Goal: Task Accomplishment & Management: Manage account settings

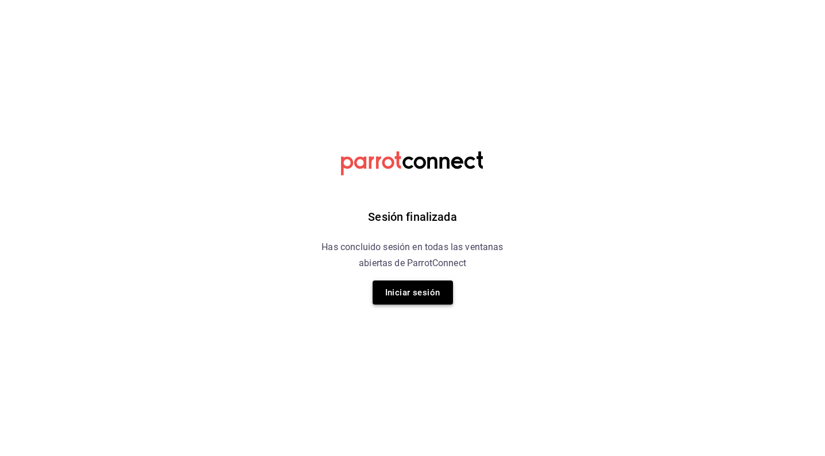
click at [393, 292] on button "Iniciar sesión" at bounding box center [413, 293] width 80 height 24
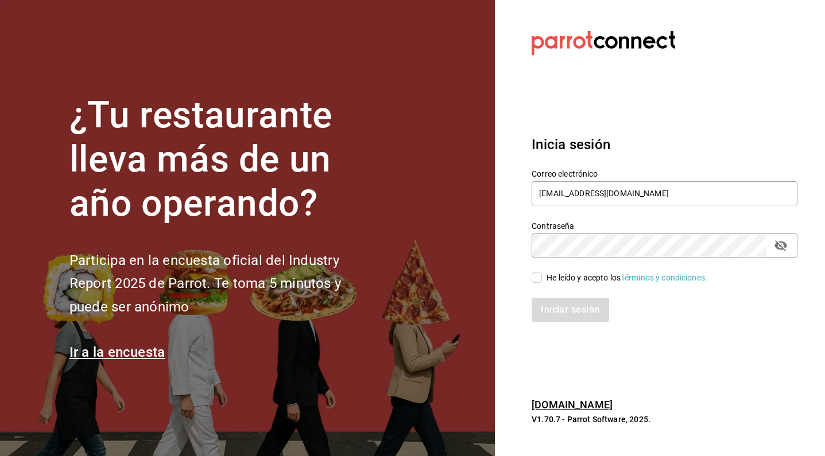
type input "[EMAIL_ADDRESS][DOMAIN_NAME]"
click at [541, 271] on div "He leído y acepto los Términos y condiciones." at bounding box center [658, 271] width 280 height 26
click at [533, 283] on label "He leído y acepto los Términos y condiciones." at bounding box center [620, 278] width 176 height 12
click at [533, 283] on input "He leído y acepto los Términos y condiciones." at bounding box center [537, 278] width 10 height 10
checkbox input "true"
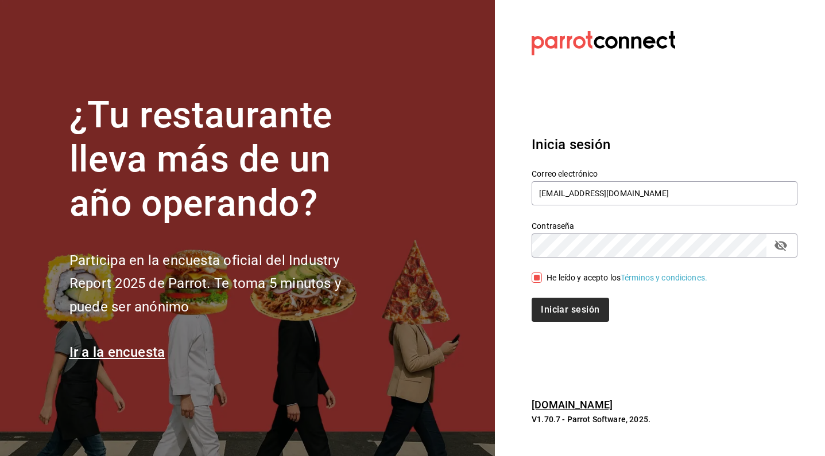
click at [553, 308] on button "Iniciar sesión" at bounding box center [570, 310] width 77 height 24
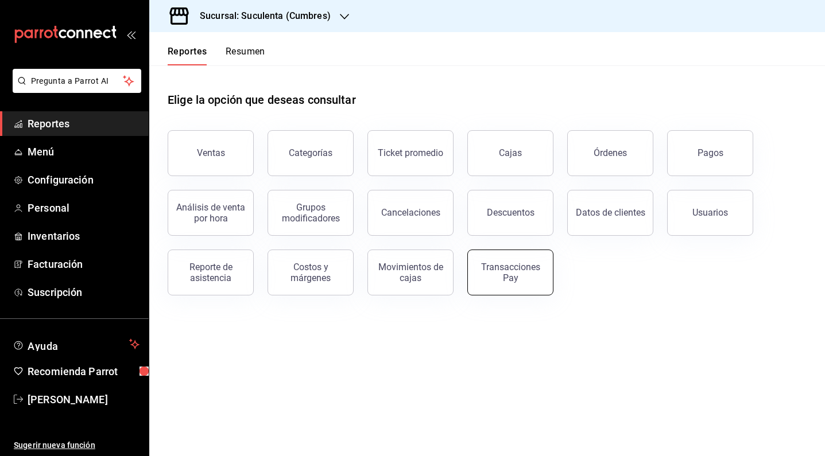
click at [502, 277] on div "Transacciones Pay" at bounding box center [510, 273] width 71 height 22
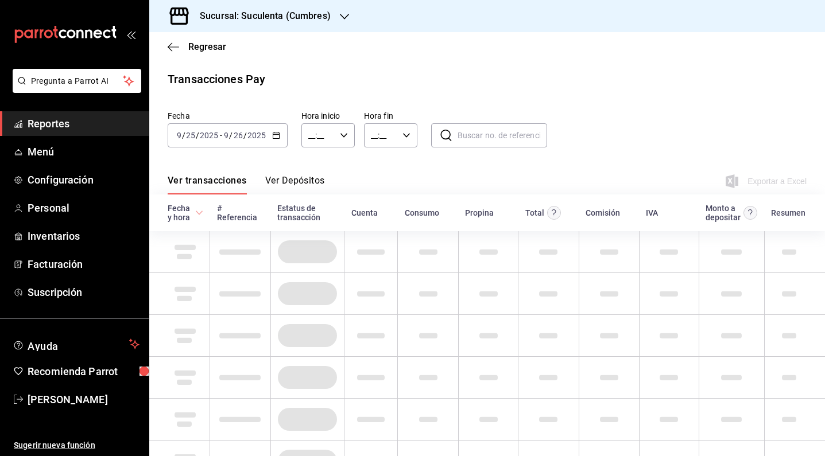
type input "00:00"
type input "23:59"
click at [263, 133] on input "2025" at bounding box center [257, 135] width 20 height 9
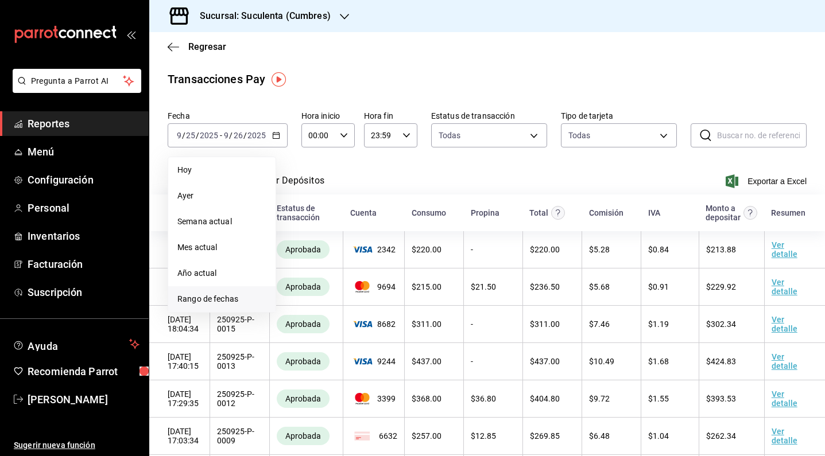
click at [219, 294] on span "Rango de fechas" at bounding box center [221, 299] width 89 height 12
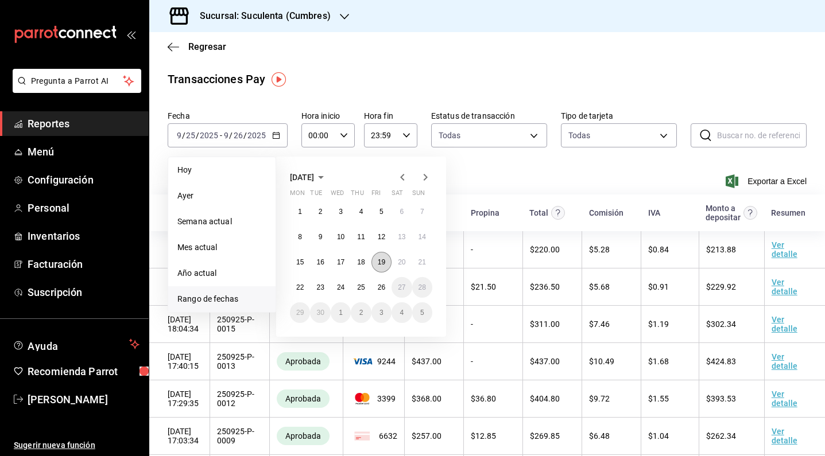
click at [383, 267] on button "19" at bounding box center [382, 262] width 20 height 21
click at [362, 288] on abbr "25" at bounding box center [360, 288] width 7 height 8
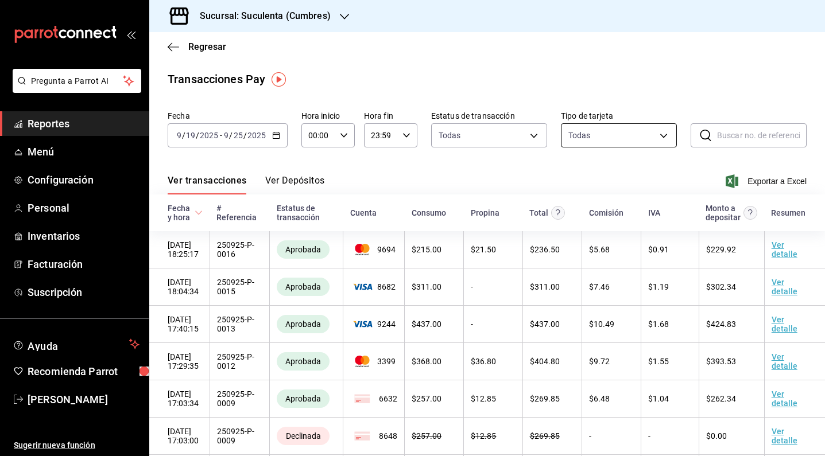
click at [616, 128] on body "Pregunta a Parrot AI Reportes Menú Configuración Personal Inventarios Facturaci…" at bounding box center [412, 228] width 825 height 456
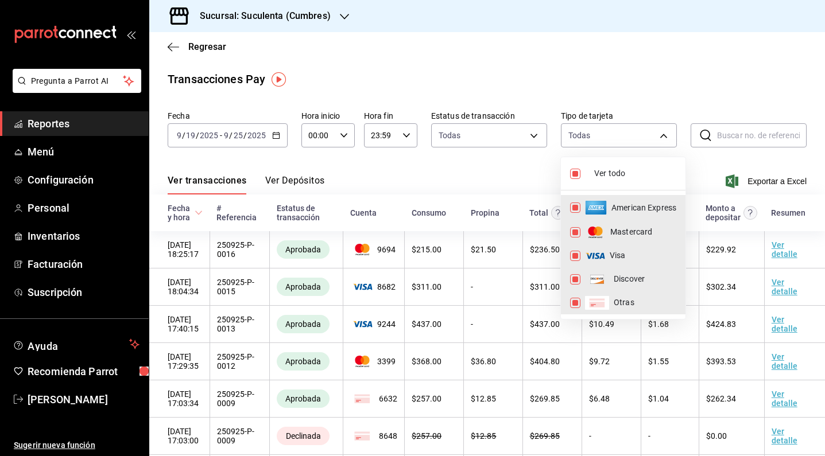
click at [498, 123] on div at bounding box center [412, 228] width 825 height 456
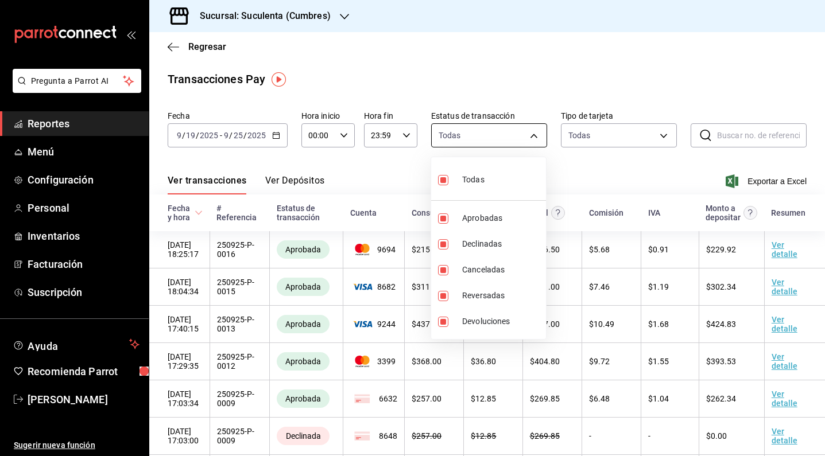
click at [497, 134] on body "Pregunta a Parrot AI Reportes Menú Configuración Personal Inventarios Facturaci…" at bounding box center [412, 228] width 825 height 456
click at [446, 218] on input "checkbox" at bounding box center [443, 219] width 10 height 10
checkbox input "false"
type input "failed,canceled,reversed,refunded"
checkbox input "false"
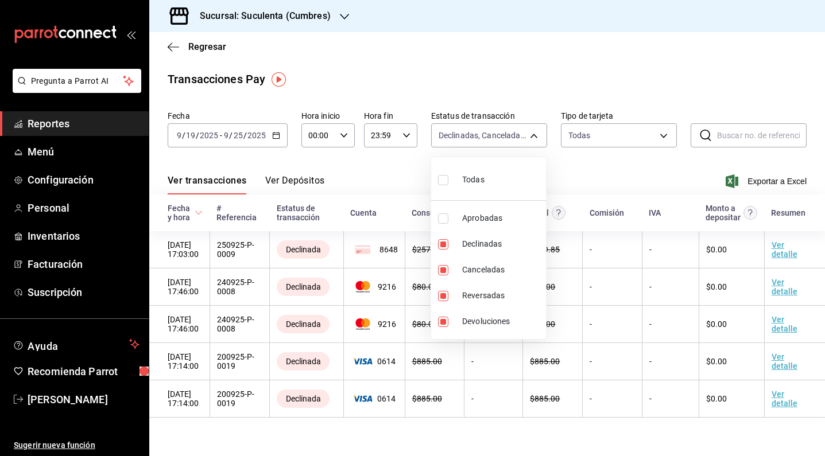
click at [439, 219] on input "checkbox" at bounding box center [443, 219] width 10 height 10
checkbox input "true"
type input "failed,canceled,reversed,refunded,approved"
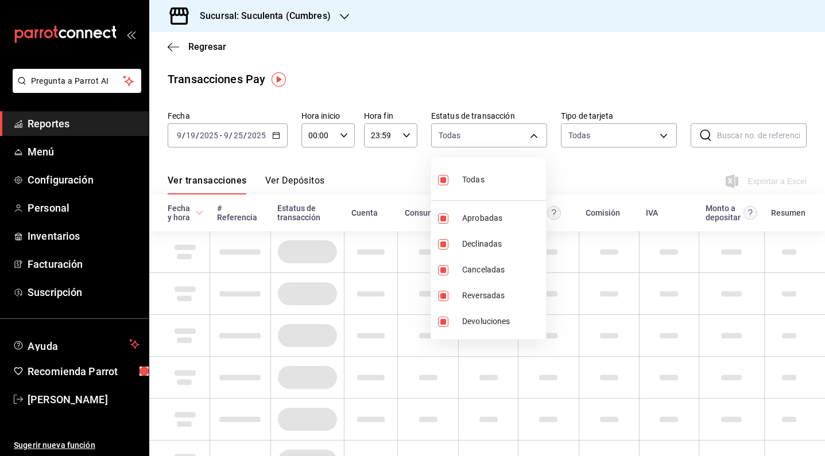
click at [440, 179] on input "checkbox" at bounding box center [443, 180] width 10 height 10
checkbox input "false"
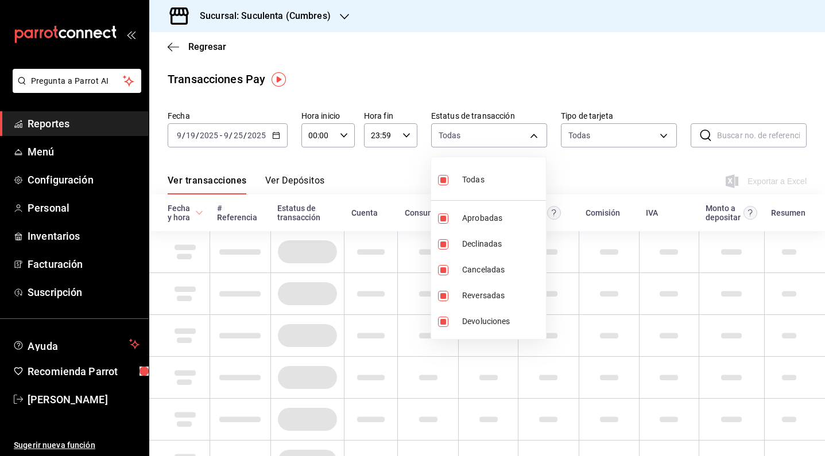
checkbox input "false"
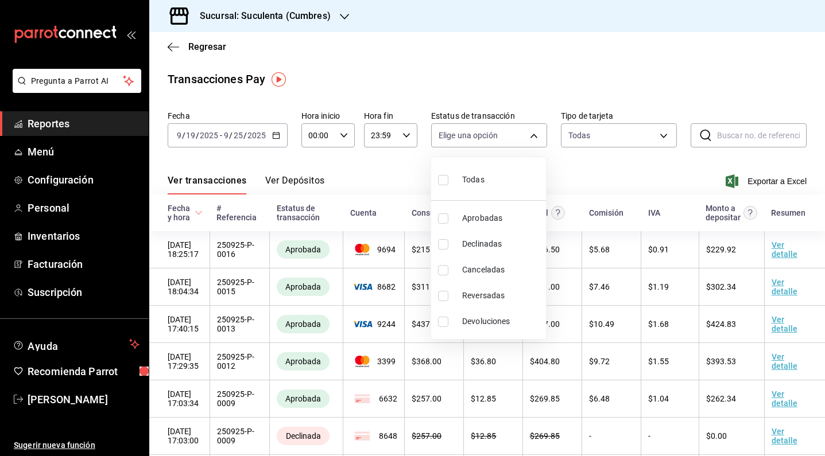
click at [443, 221] on input "checkbox" at bounding box center [443, 219] width 10 height 10
checkbox input "true"
type input "approved"
click at [608, 163] on div at bounding box center [412, 228] width 825 height 456
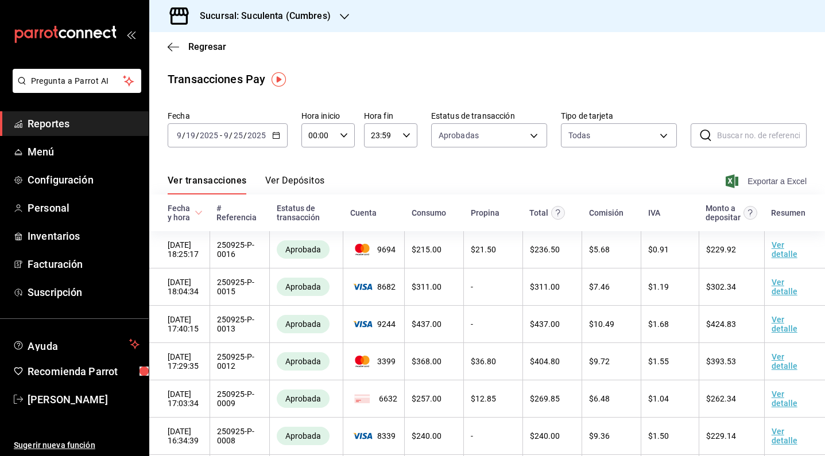
click at [742, 183] on span "Exportar a Excel" at bounding box center [767, 182] width 79 height 14
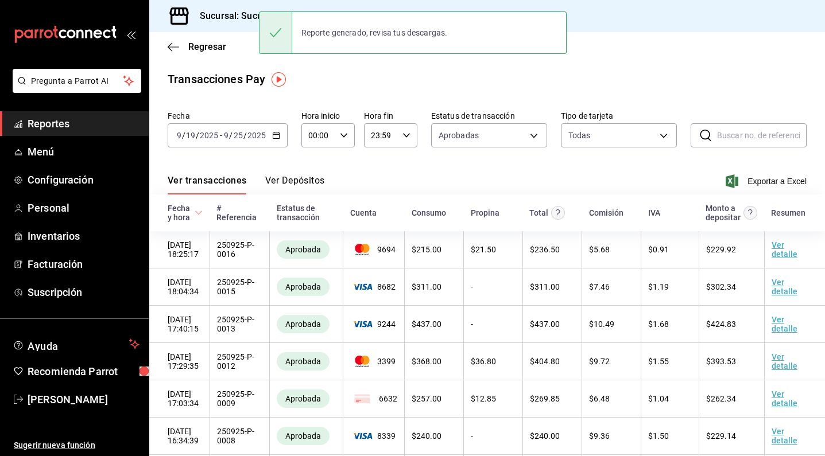
click at [249, 15] on h3 "Sucursal: Suculenta (Cumbres)" at bounding box center [261, 16] width 140 height 14
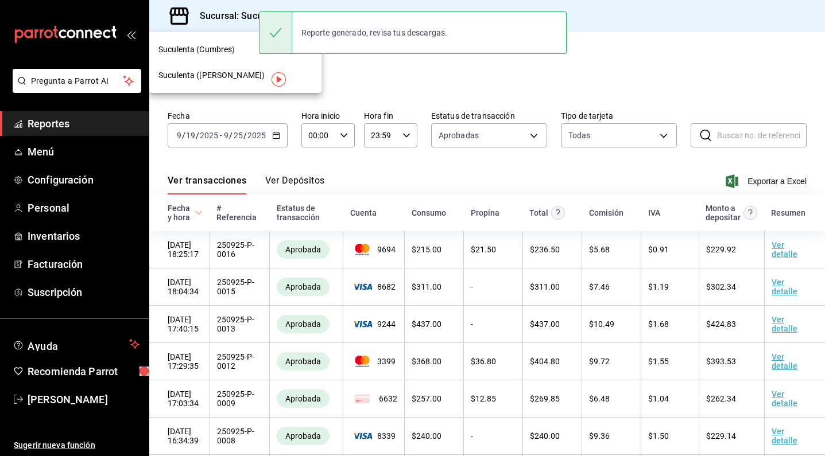
click at [239, 50] on div "Suculenta (Cumbres)" at bounding box center [235, 50] width 154 height 12
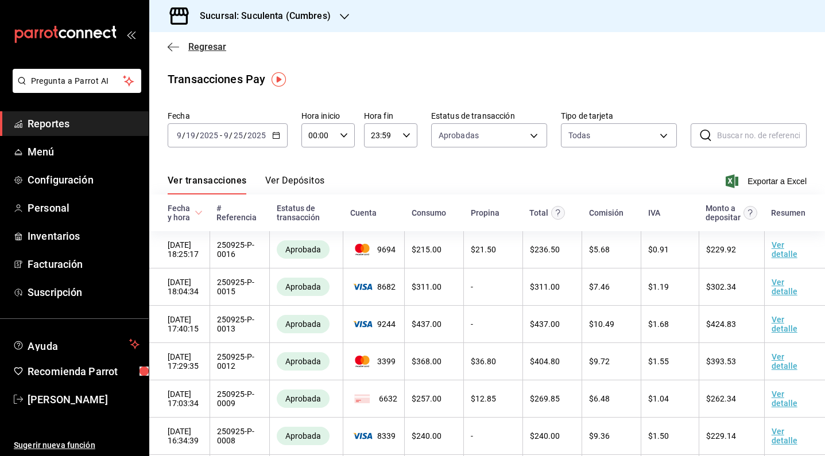
click at [173, 42] on icon "button" at bounding box center [173, 47] width 11 height 10
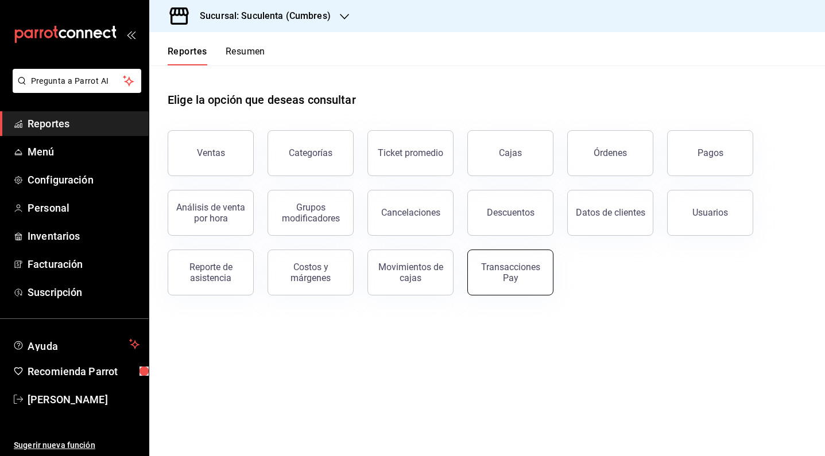
click at [480, 273] on div "Transacciones Pay" at bounding box center [510, 273] width 71 height 22
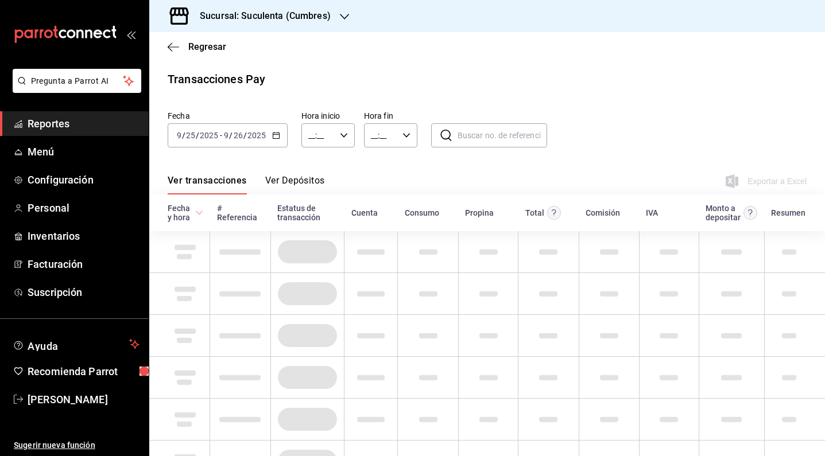
type input "00:00"
type input "23:59"
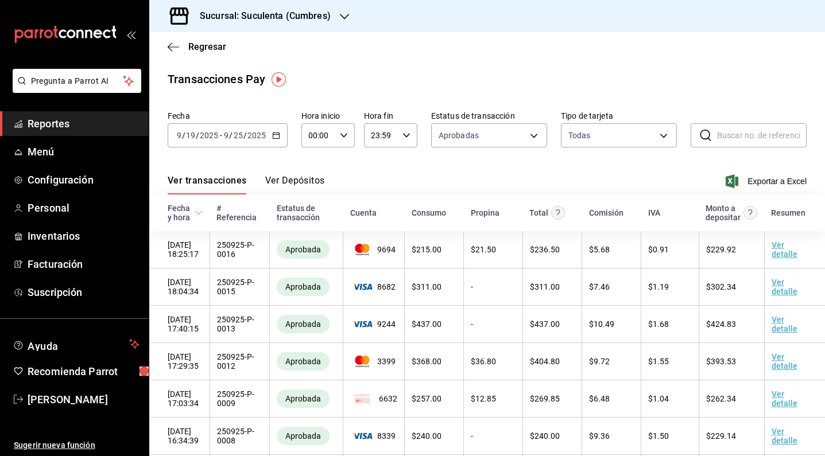
click at [285, 134] on div "2025-09-19 9 / 19 / 2025 - 2025-09-25 9 / 25 / 2025" at bounding box center [228, 135] width 120 height 24
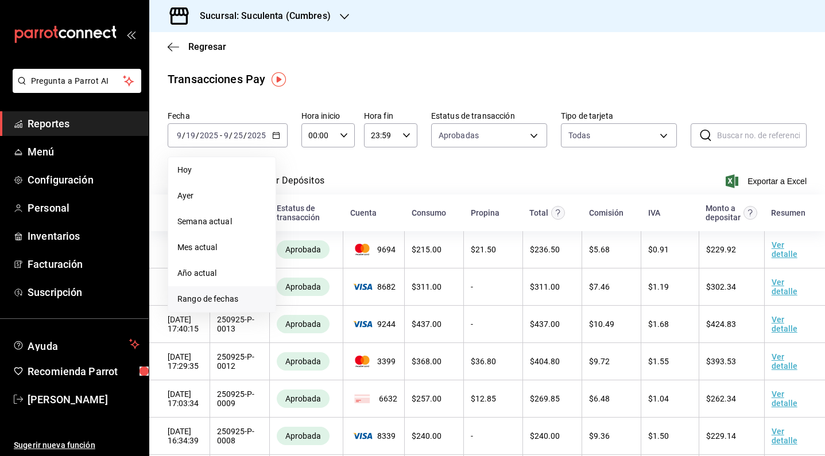
click at [244, 296] on span "Rango de fechas" at bounding box center [221, 299] width 89 height 12
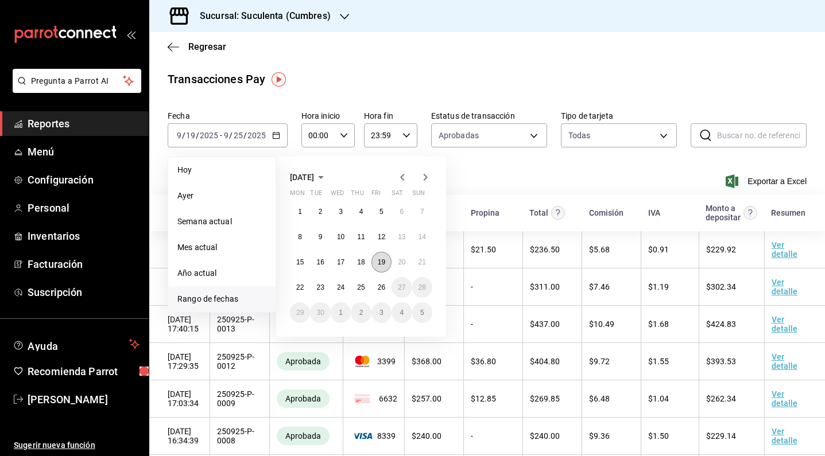
click at [380, 265] on abbr "19" at bounding box center [381, 262] width 7 height 8
click at [363, 285] on abbr "25" at bounding box center [360, 288] width 7 height 8
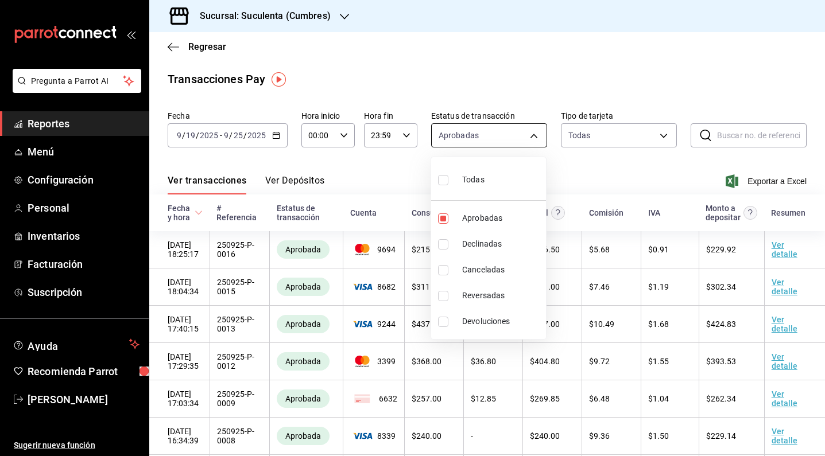
click at [512, 136] on body "Pregunta a Parrot AI Reportes Menú Configuración Personal Inventarios Facturaci…" at bounding box center [412, 228] width 825 height 456
click at [443, 178] on input "checkbox" at bounding box center [443, 180] width 10 height 10
checkbox input "true"
type input "approved,failed,canceled,reversed,refunded"
checkbox input "true"
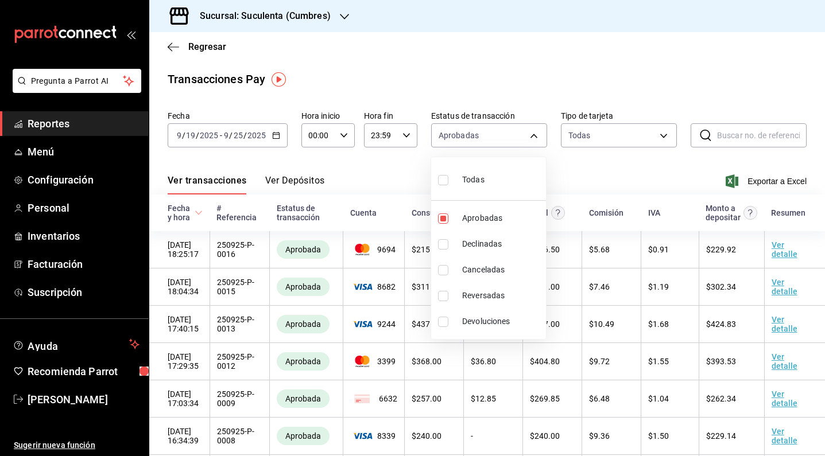
checkbox input "true"
click at [444, 181] on input "checkbox" at bounding box center [443, 180] width 10 height 10
checkbox input "false"
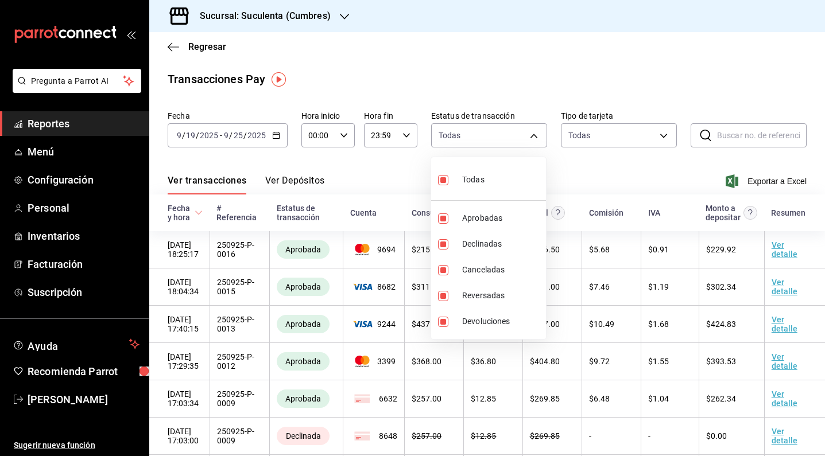
checkbox input "false"
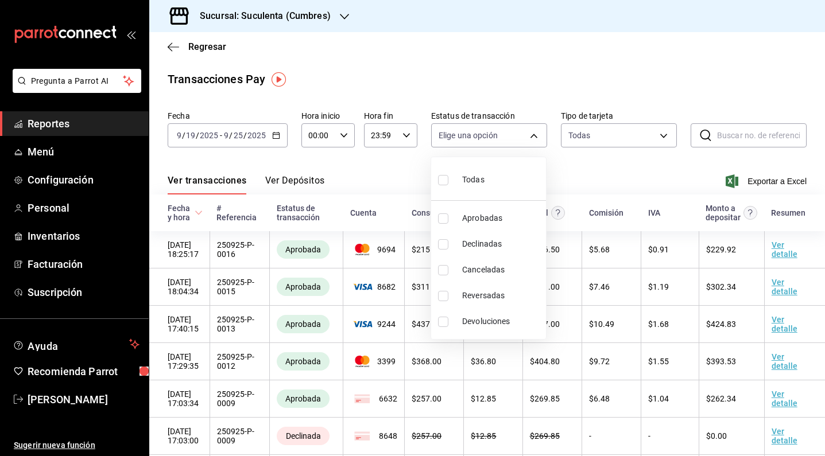
click at [440, 219] on input "checkbox" at bounding box center [443, 219] width 10 height 10
checkbox input "true"
type input "approved"
click at [593, 169] on div at bounding box center [412, 228] width 825 height 456
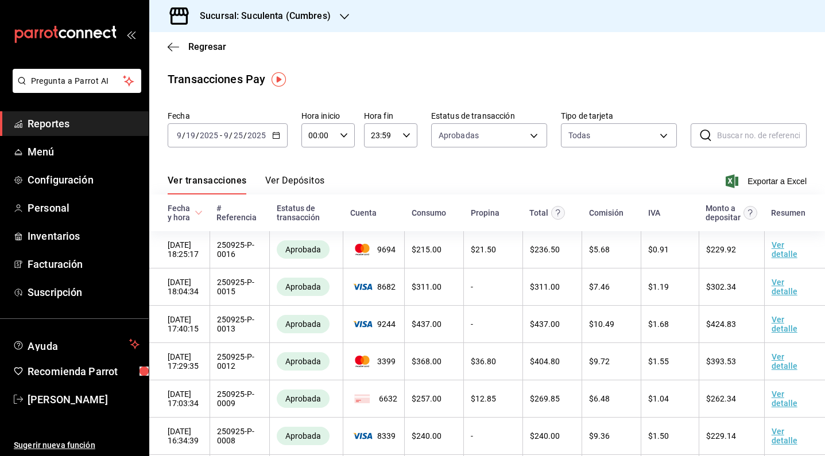
click at [342, 13] on icon "button" at bounding box center [344, 16] width 9 height 9
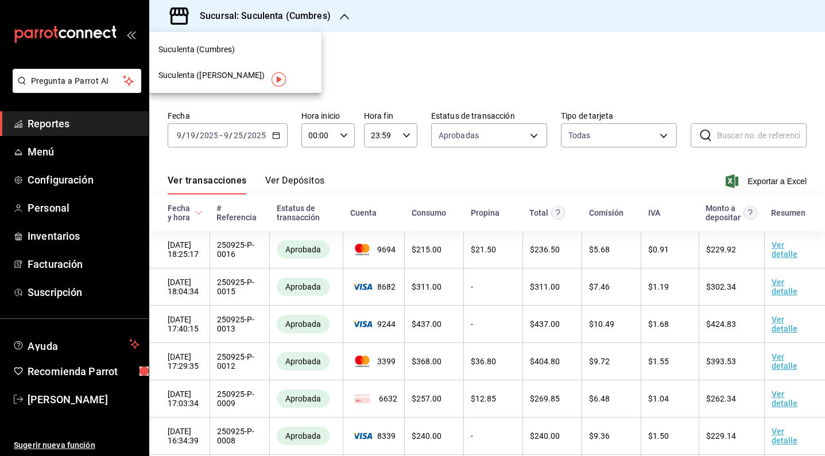
click at [241, 75] on div "Suculenta (Armida)" at bounding box center [235, 75] width 154 height 12
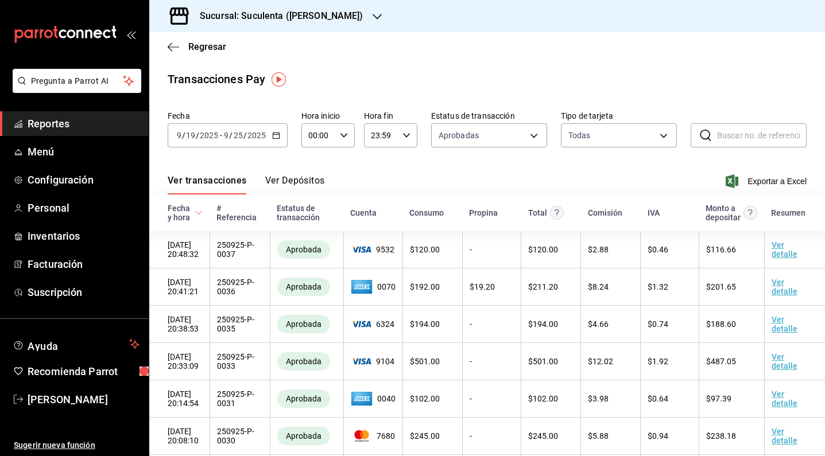
click at [275, 143] on div "2025-09-19 9 / 19 / 2025 - 2025-09-25 9 / 25 / 2025" at bounding box center [228, 135] width 120 height 24
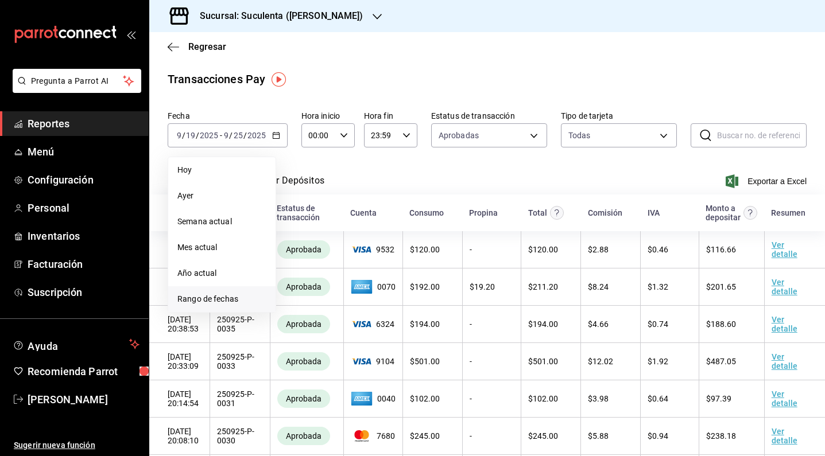
click at [232, 297] on span "Rango de fechas" at bounding box center [221, 299] width 89 height 12
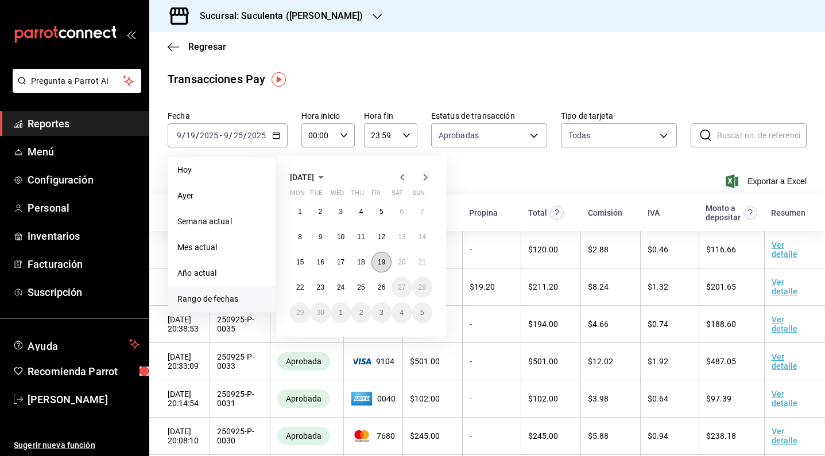
click at [382, 269] on button "19" at bounding box center [382, 262] width 20 height 21
click at [362, 289] on abbr "25" at bounding box center [360, 288] width 7 height 8
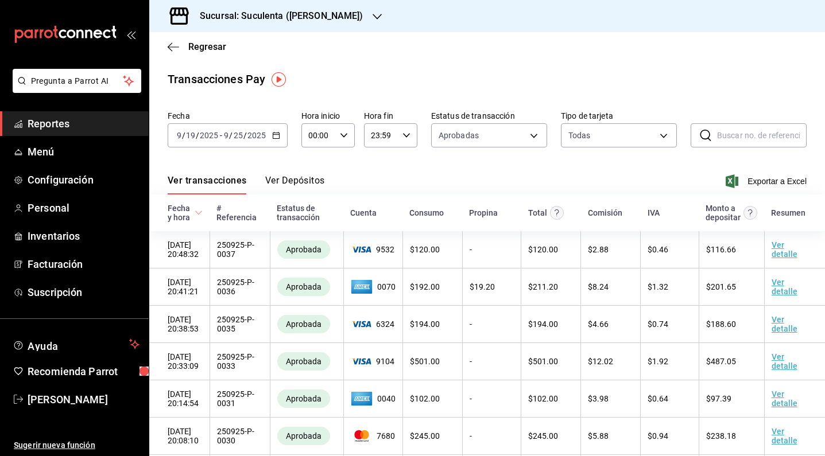
click at [523, 168] on div "Ver transacciones Ver Depósitos Exportar a Excel" at bounding box center [487, 177] width 639 height 33
click at [728, 181] on icon "button" at bounding box center [732, 182] width 13 height 14
